Goal: Check status: Check status

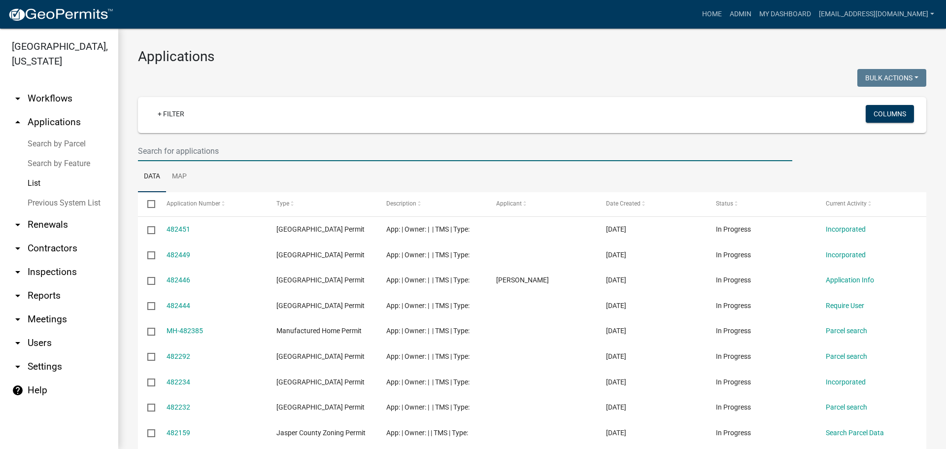
click at [242, 149] on input "text" at bounding box center [465, 151] width 654 height 20
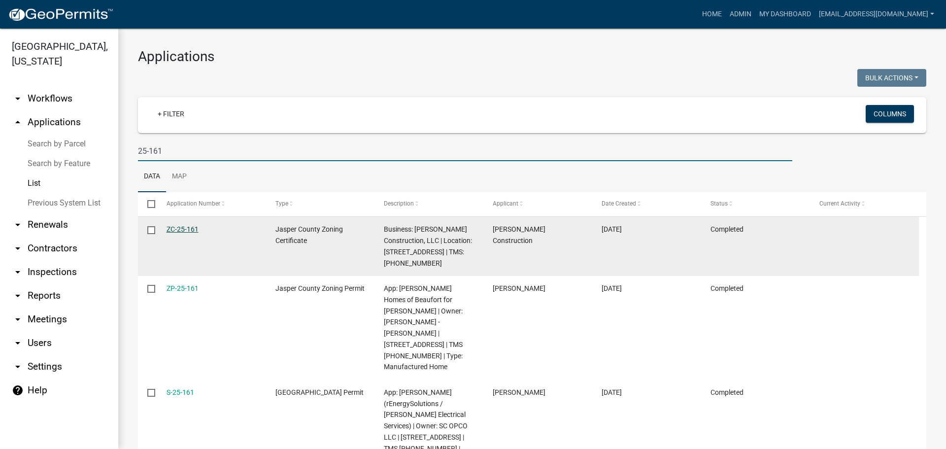
type input "25-161"
click at [183, 231] on link "ZC-25-161" at bounding box center [182, 229] width 32 height 8
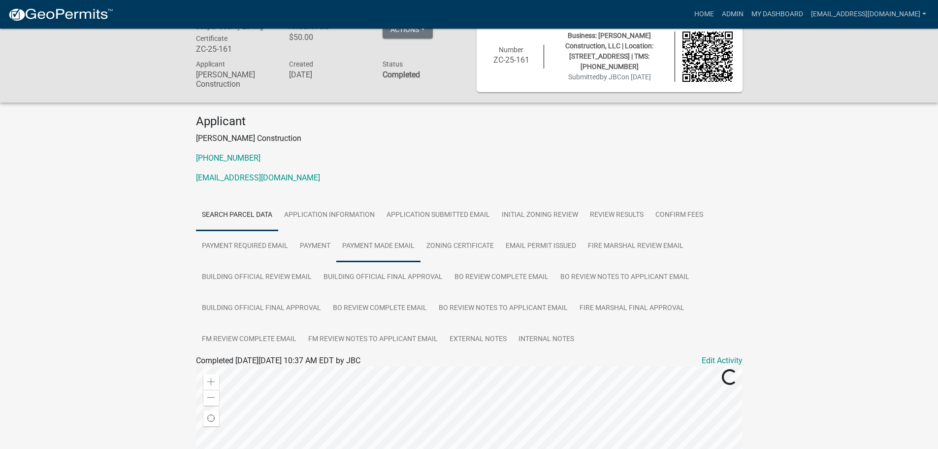
scroll to position [49, 0]
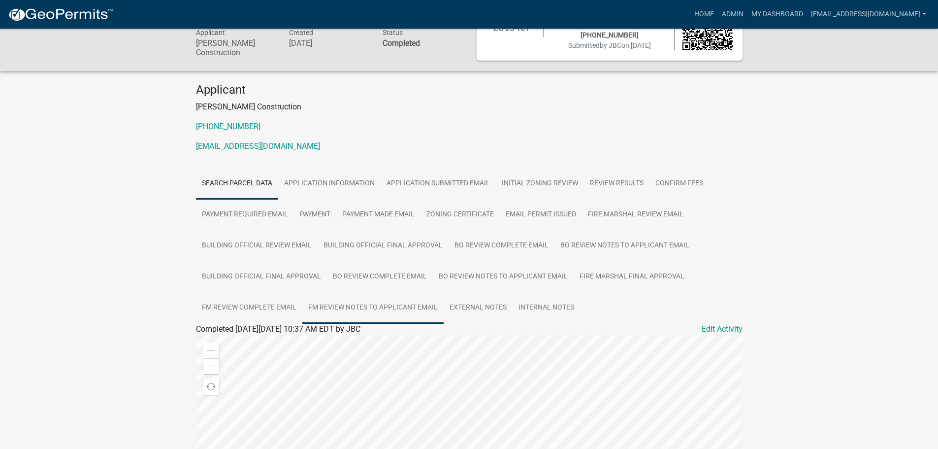
click at [356, 305] on link "FM Review Notes to Applicant Email" at bounding box center [372, 308] width 141 height 32
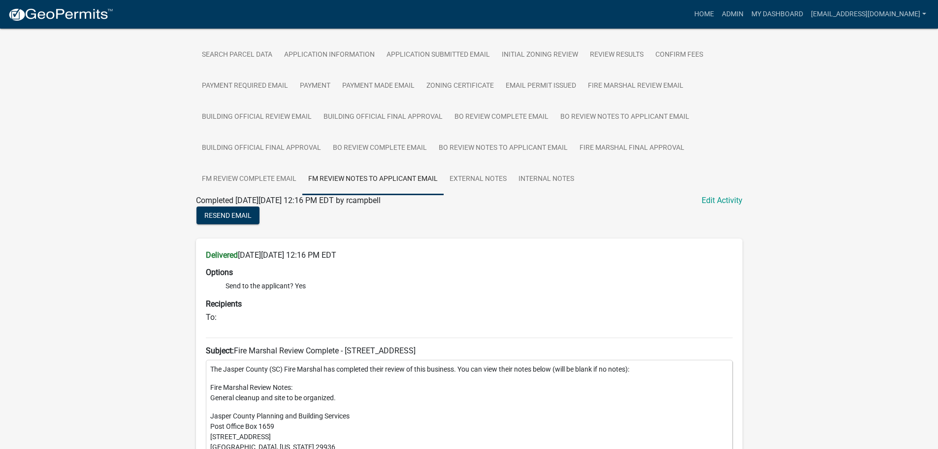
scroll to position [164, 0]
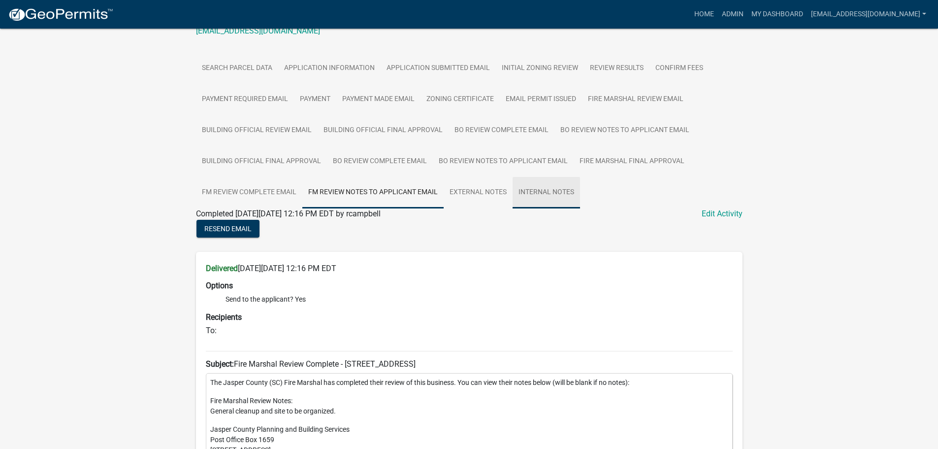
click at [532, 190] on link "Internal Notes" at bounding box center [546, 193] width 67 height 32
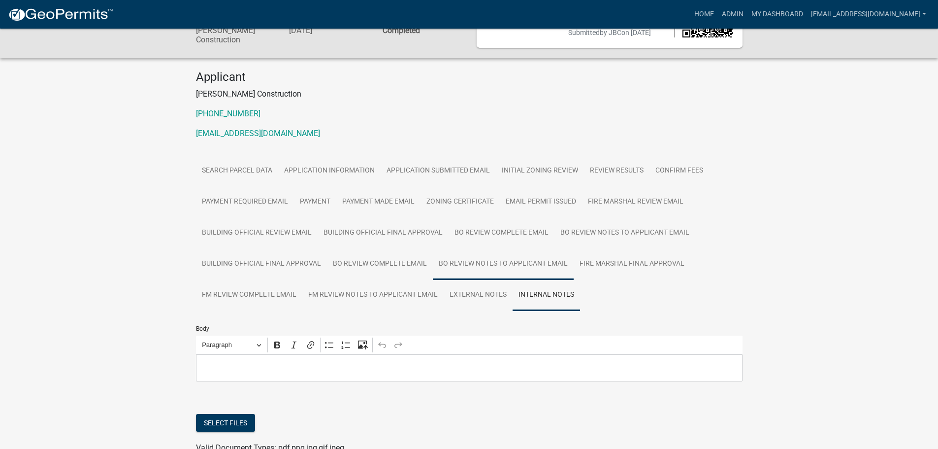
scroll to position [138, 0]
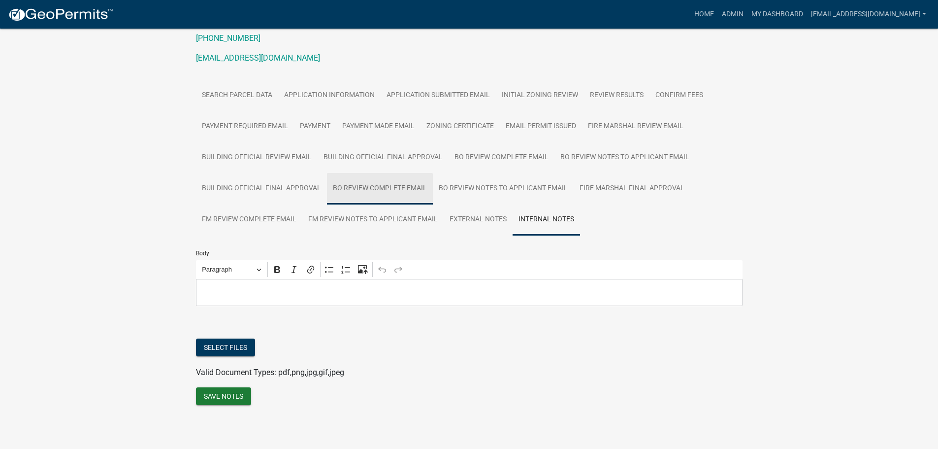
click at [402, 186] on link "BO Review Complete Email" at bounding box center [380, 189] width 106 height 32
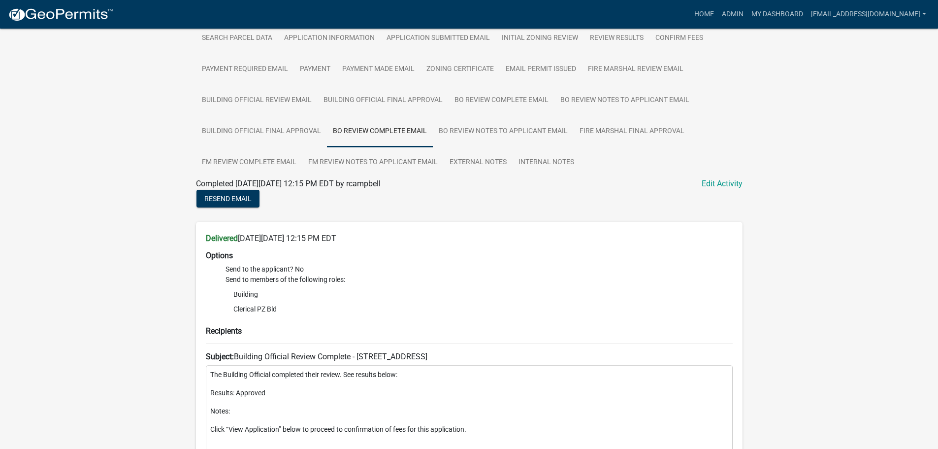
scroll to position [197, 0]
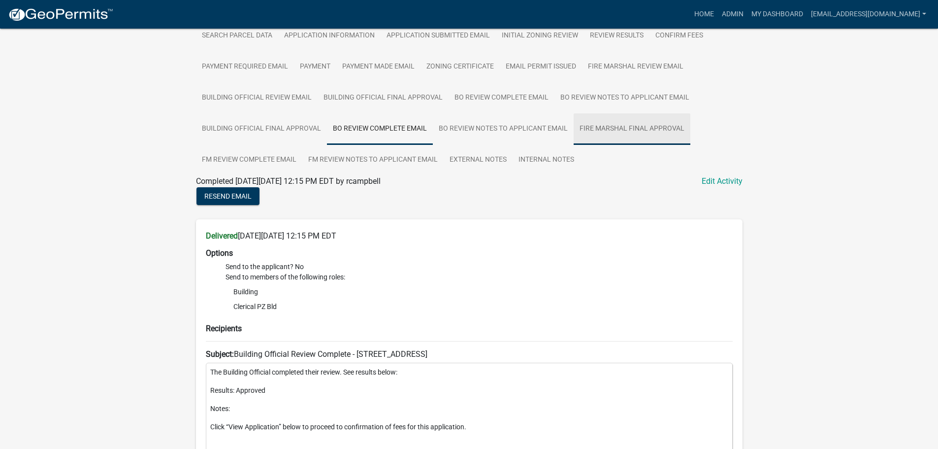
click at [629, 131] on link "Fire Marshal Final Approval" at bounding box center [632, 129] width 117 height 32
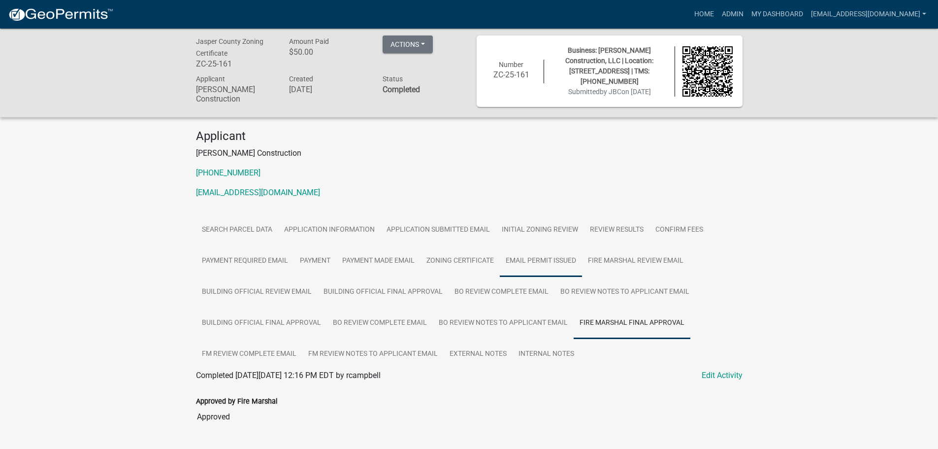
scroll to position [0, 0]
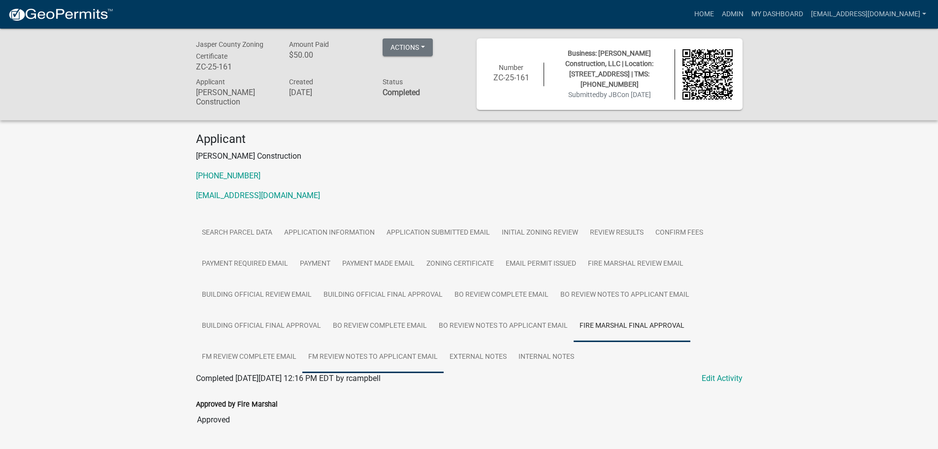
click at [394, 359] on link "FM Review Notes to Applicant Email" at bounding box center [372, 357] width 141 height 32
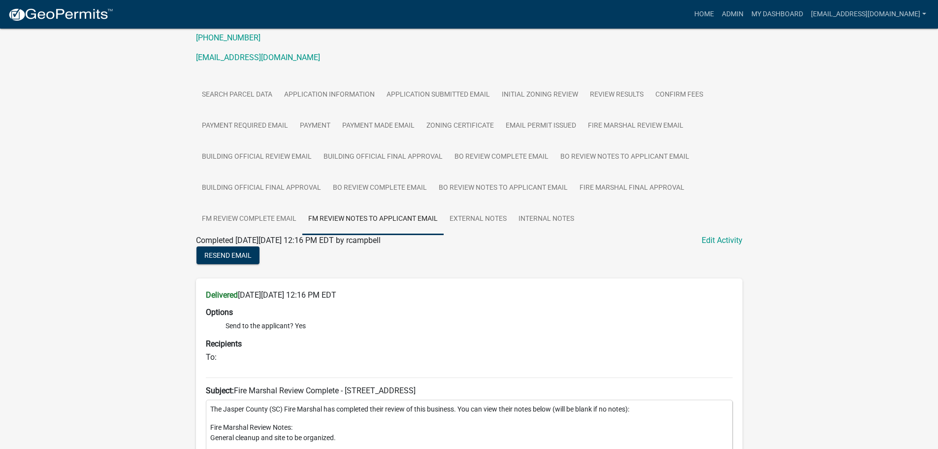
scroll to position [164, 0]
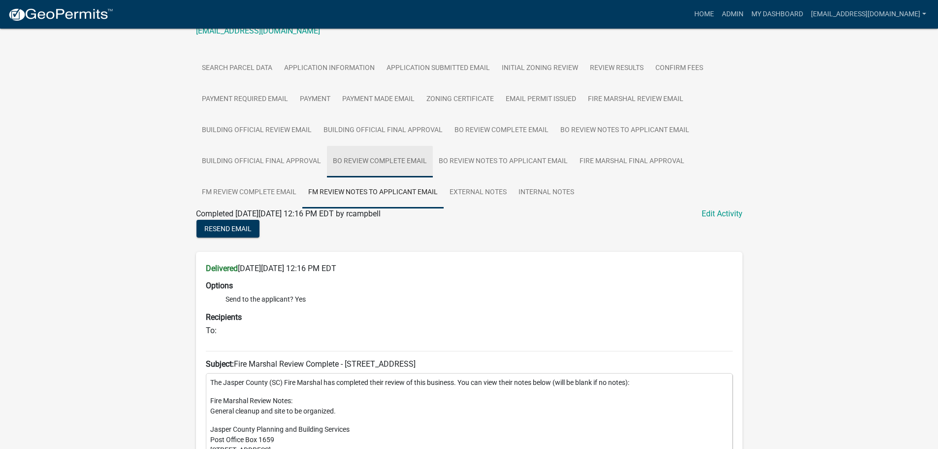
click at [385, 166] on link "BO Review Complete Email" at bounding box center [380, 162] width 106 height 32
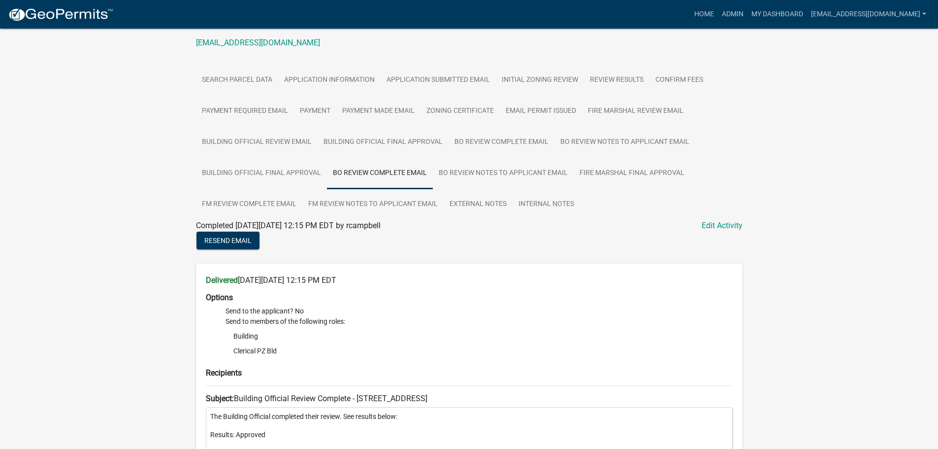
scroll to position [145, 0]
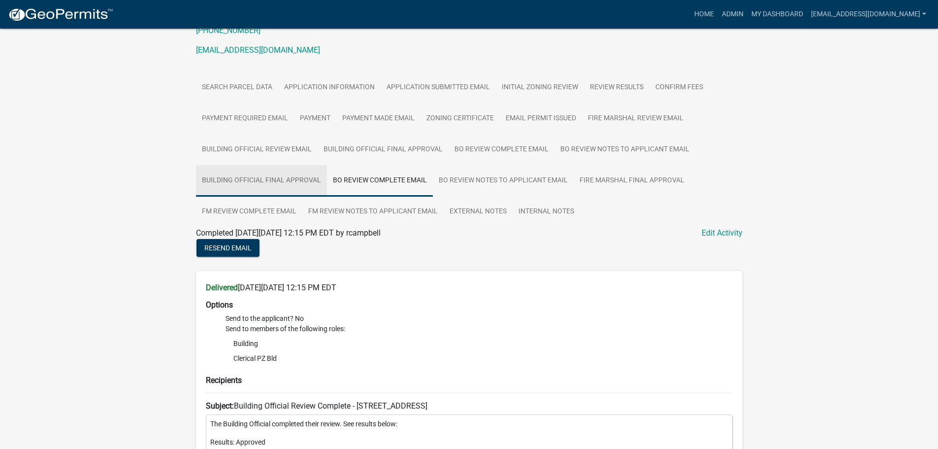
click at [304, 184] on link "Building Official Final Approval" at bounding box center [261, 181] width 131 height 32
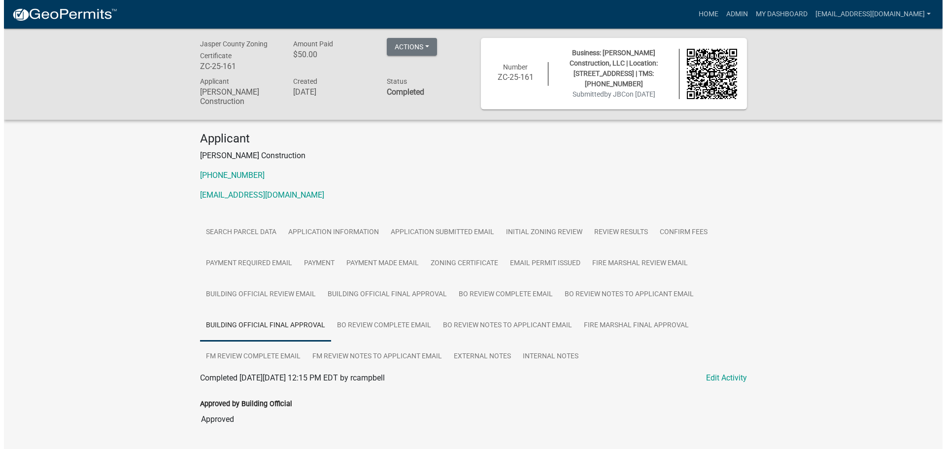
scroll to position [0, 0]
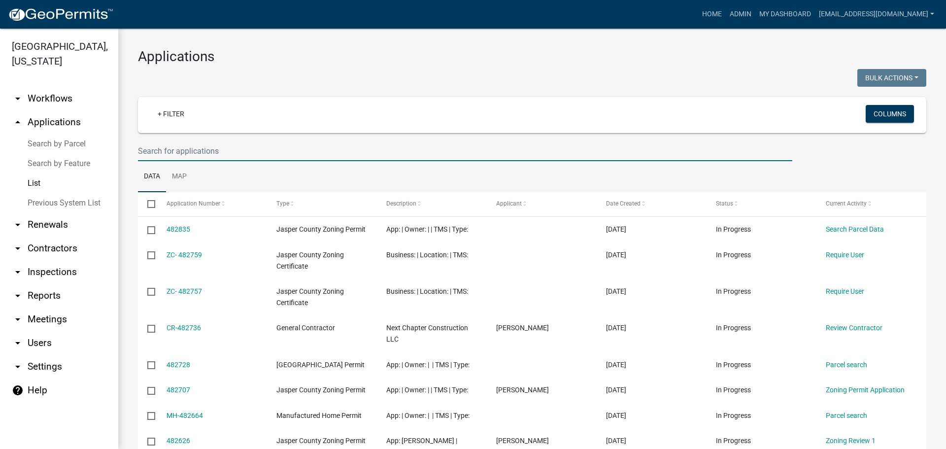
click at [310, 151] on input "text" at bounding box center [465, 151] width 654 height 20
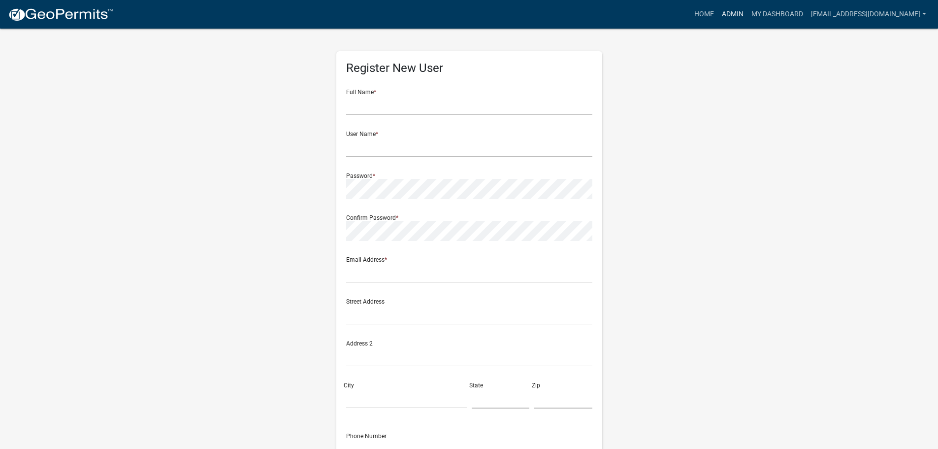
click at [741, 9] on link "Admin" at bounding box center [733, 14] width 30 height 19
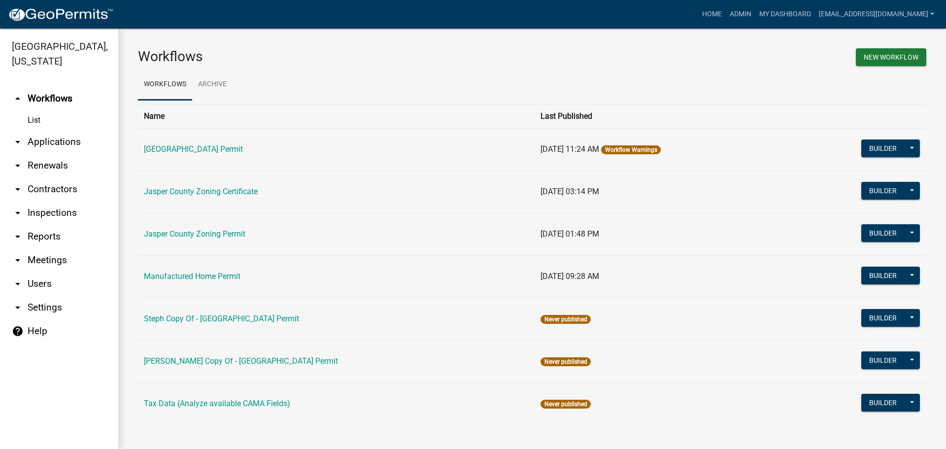
click at [60, 146] on link "arrow_drop_down Applications" at bounding box center [59, 142] width 118 height 24
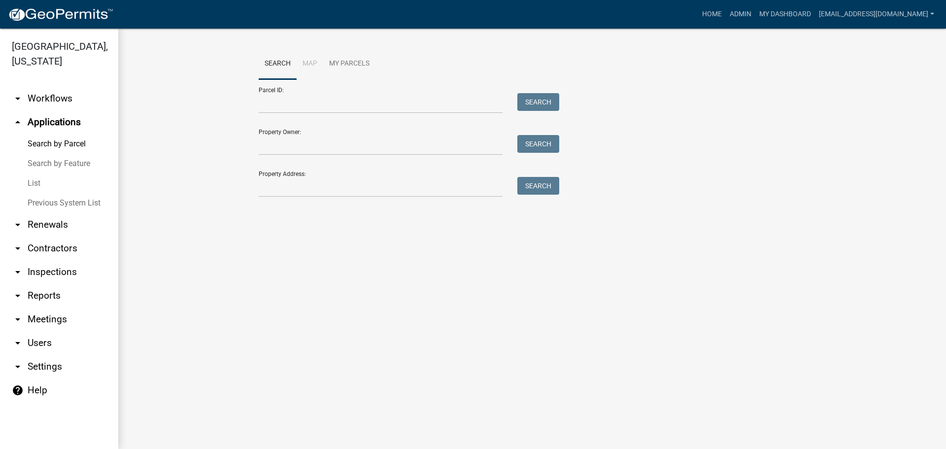
click at [38, 176] on link "List" at bounding box center [59, 183] width 118 height 20
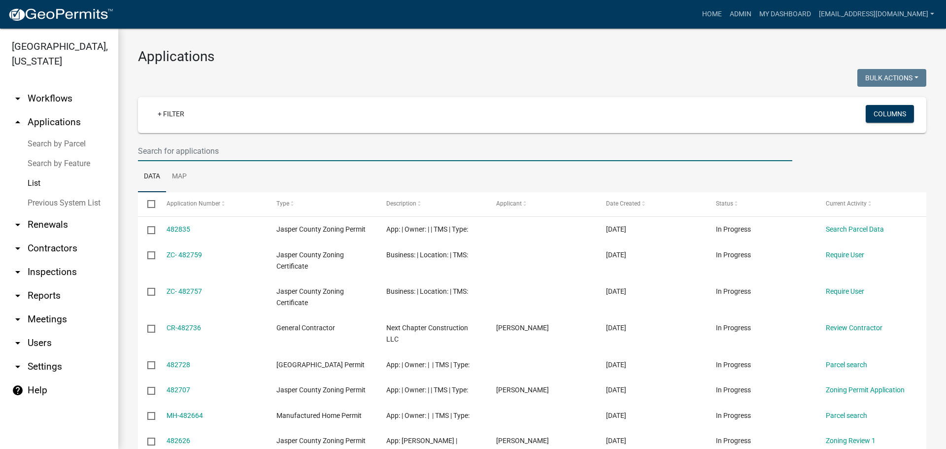
click at [265, 150] on input "text" at bounding box center [465, 151] width 654 height 20
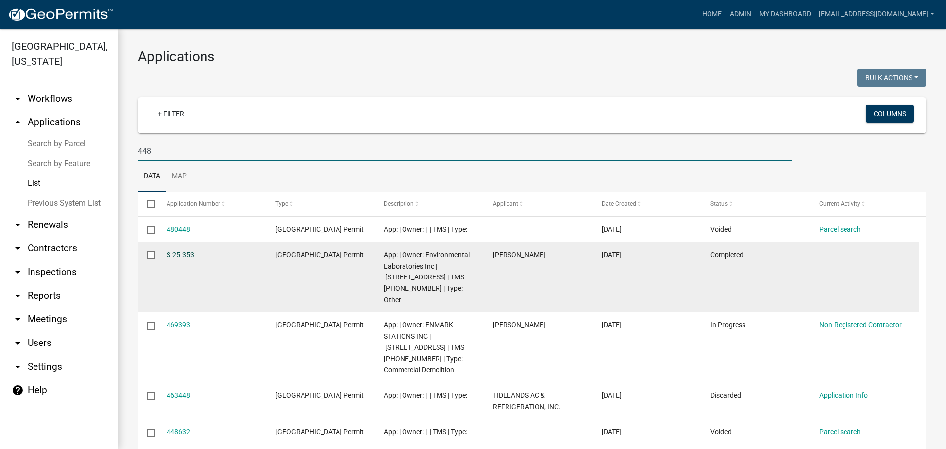
type input "448"
click at [178, 259] on link "S-25-353" at bounding box center [180, 255] width 28 height 8
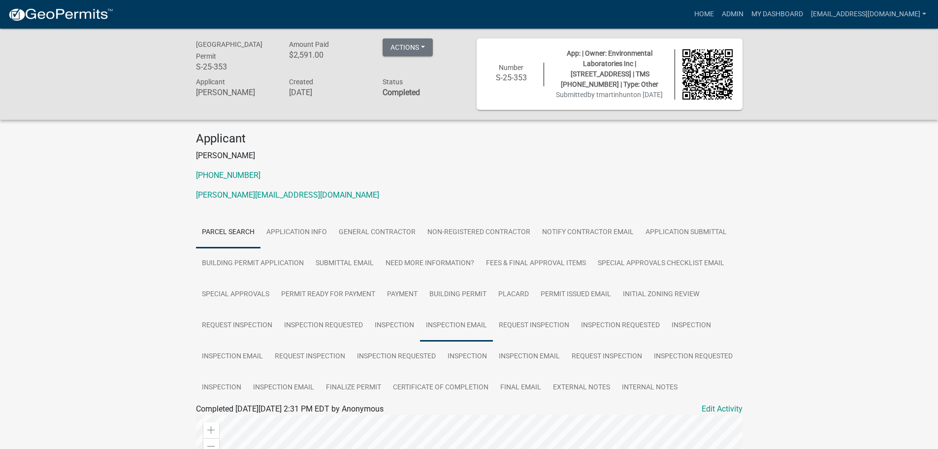
scroll to position [49, 0]
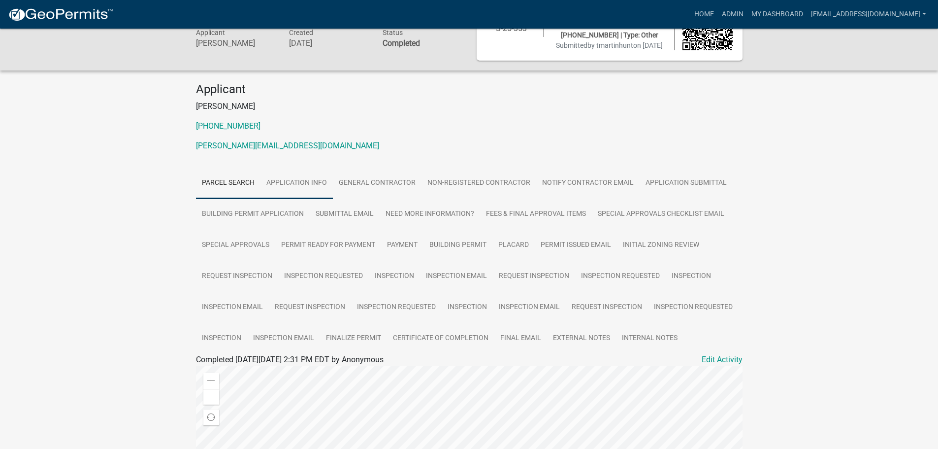
click at [315, 196] on link "Application Info" at bounding box center [297, 183] width 72 height 32
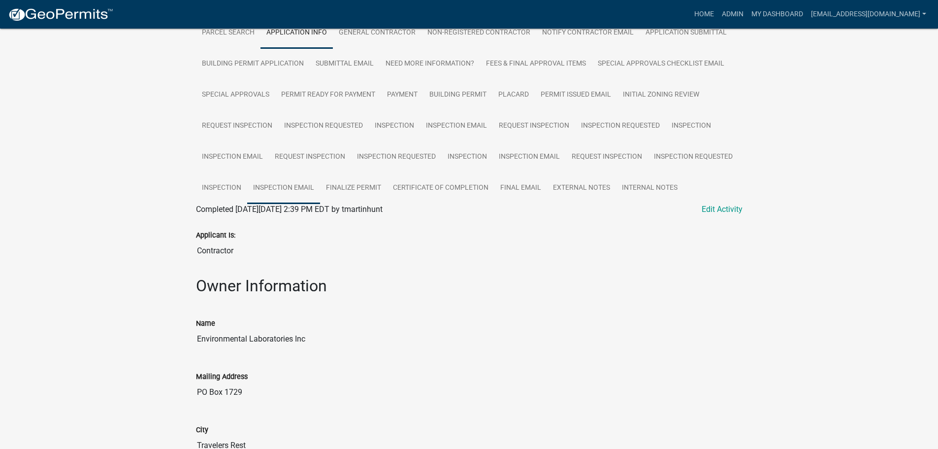
scroll to position [183, 0]
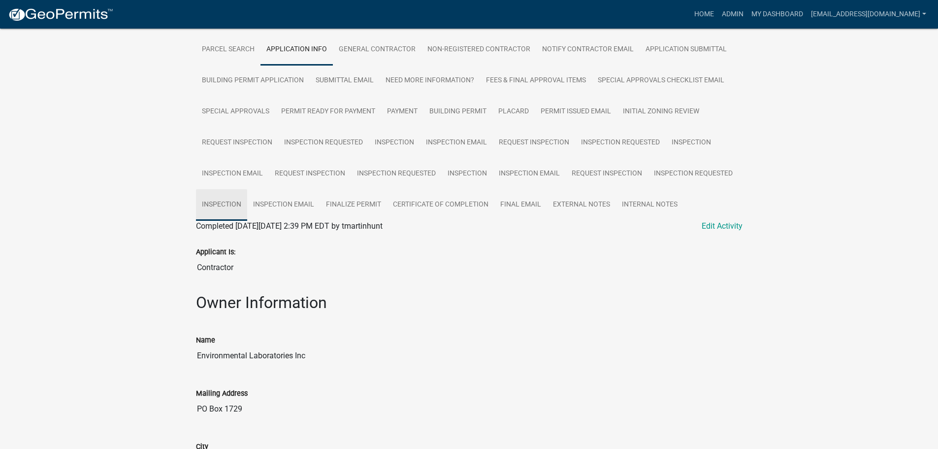
click at [209, 212] on link "Inspection" at bounding box center [221, 205] width 51 height 32
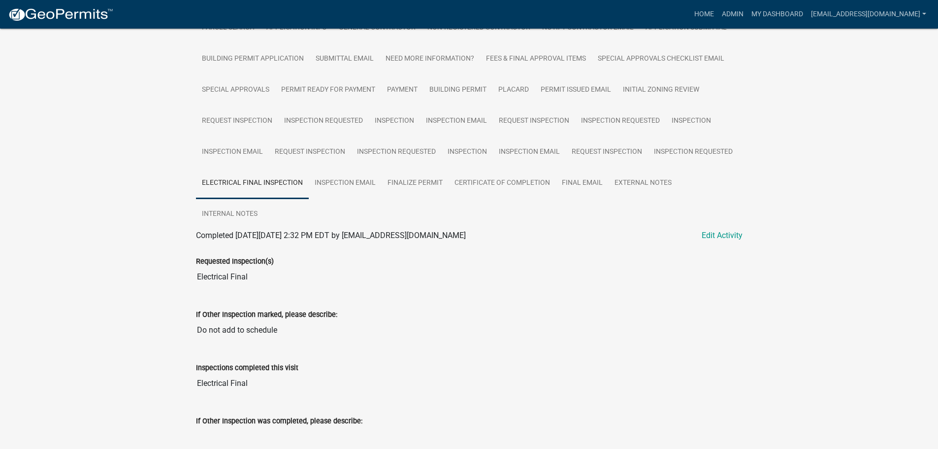
scroll to position [96, 0]
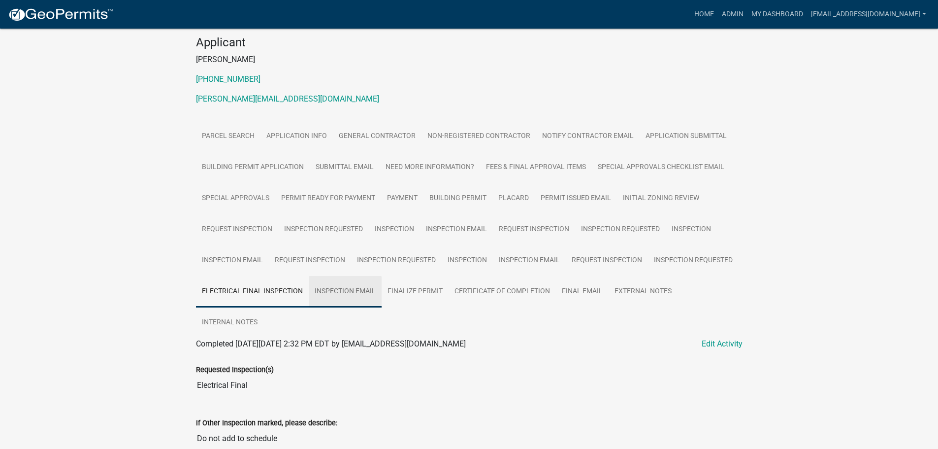
click at [357, 302] on link "Inspection Email" at bounding box center [345, 292] width 73 height 32
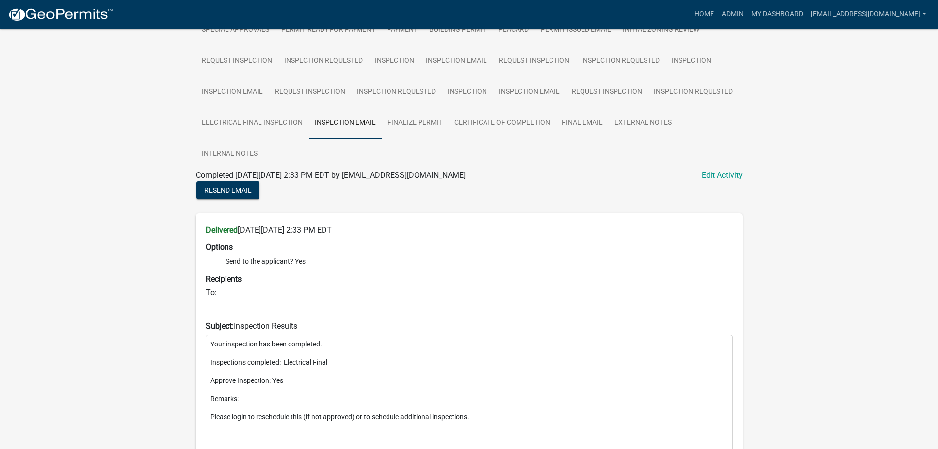
scroll to position [213, 0]
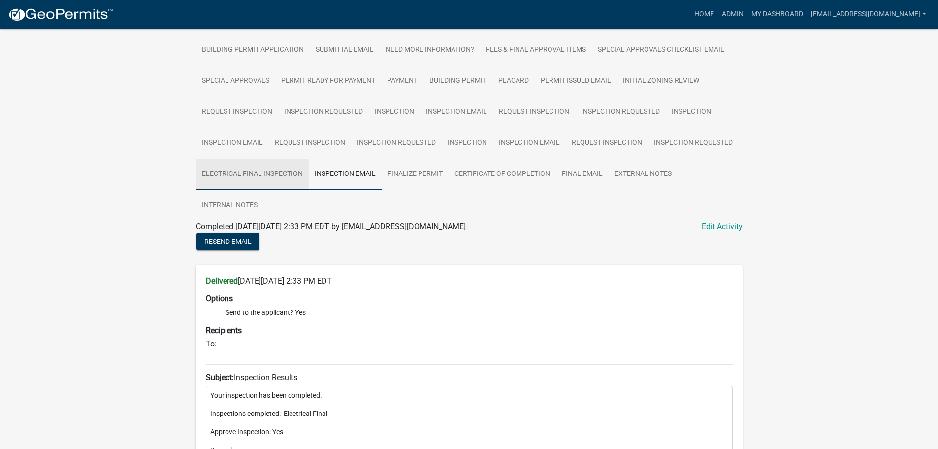
click at [230, 183] on link "Electrical Final Inspection" at bounding box center [252, 175] width 113 height 32
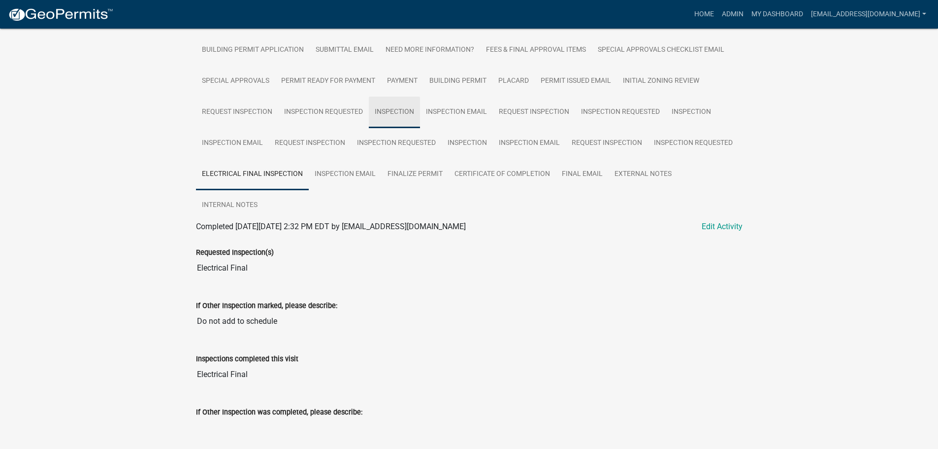
click at [400, 122] on link "Inspection" at bounding box center [394, 113] width 51 height 32
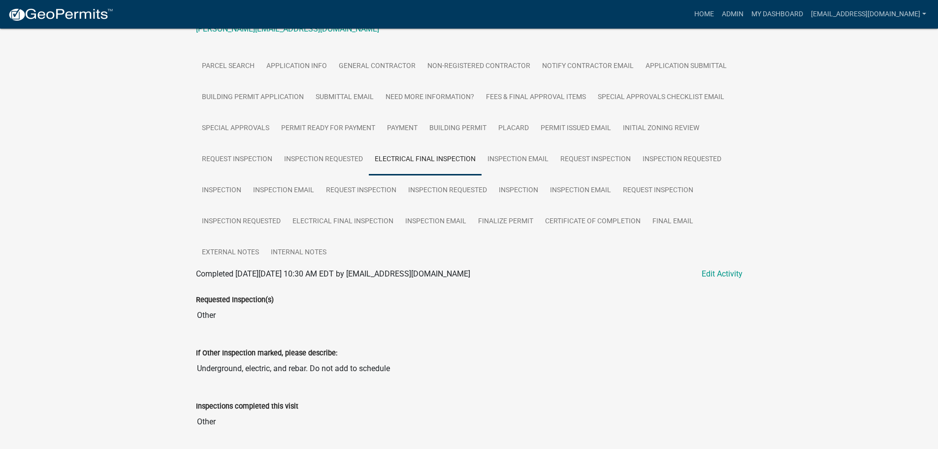
scroll to position [164, 0]
click at [222, 200] on link "Inspection" at bounding box center [221, 192] width 51 height 32
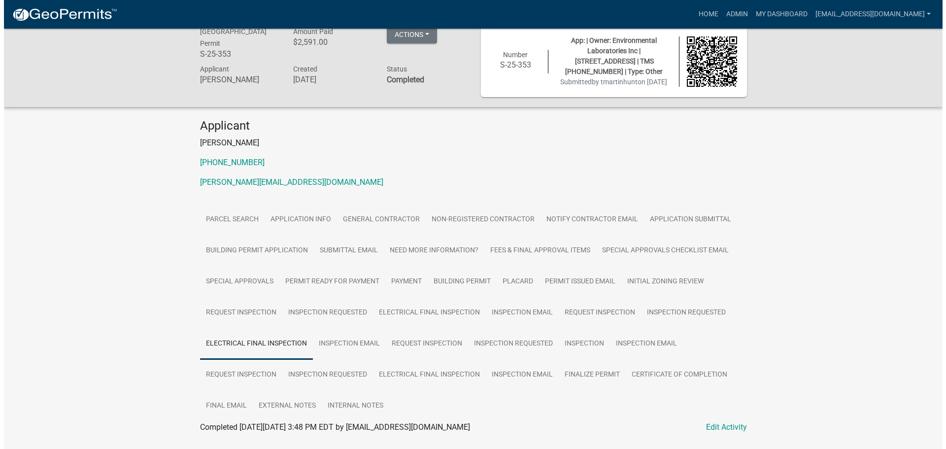
scroll to position [0, 0]
